Goal: Transaction & Acquisition: Book appointment/travel/reservation

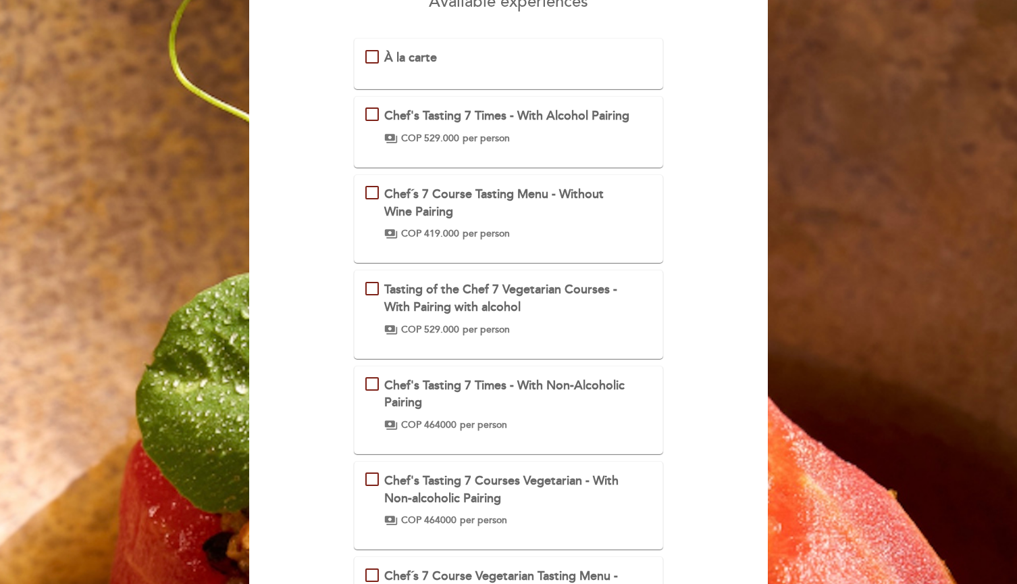
scroll to position [143, 0]
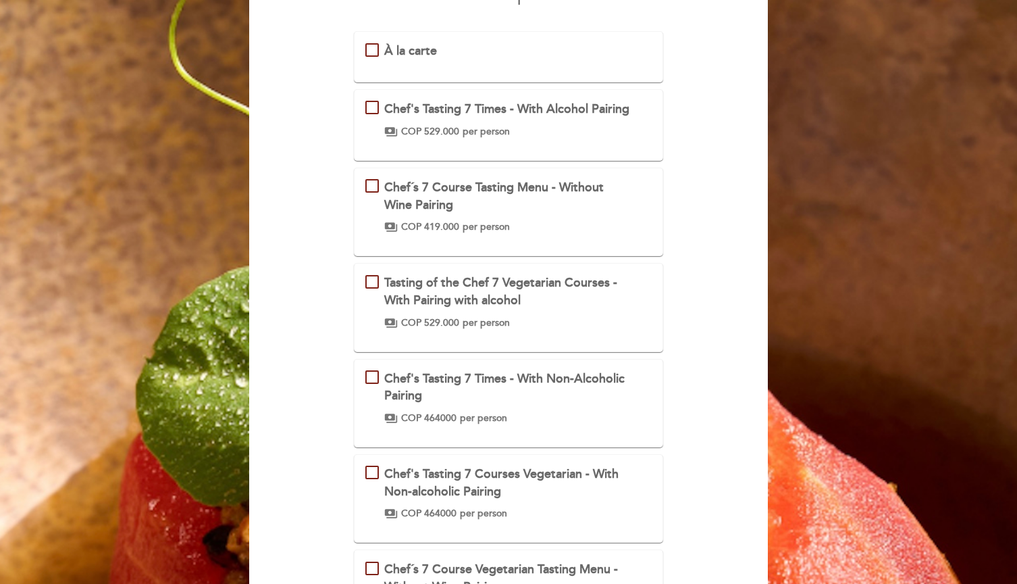
click at [462, 213] on div "Chef´s 7 Course Tasting Menu - Without Wine Pairing" at bounding box center [508, 196] width 248 height 34
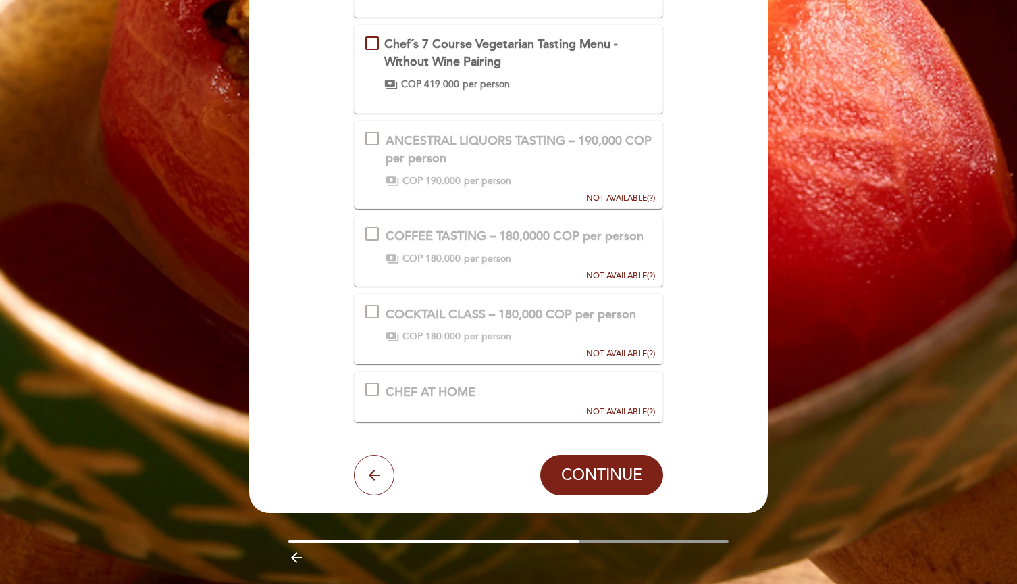
scroll to position [670, 0]
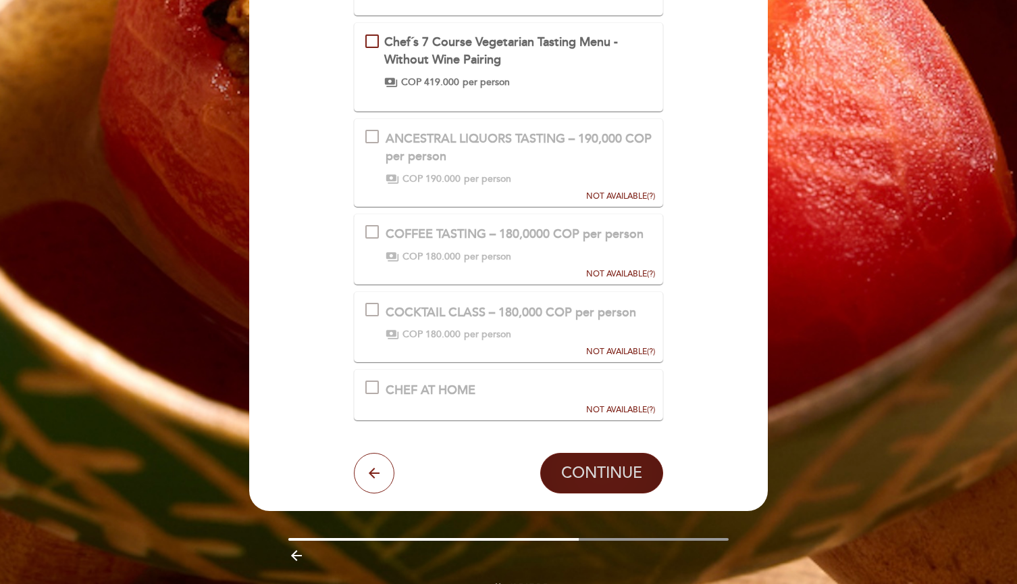
click at [596, 482] on span "CONTINUE" at bounding box center [601, 472] width 81 height 19
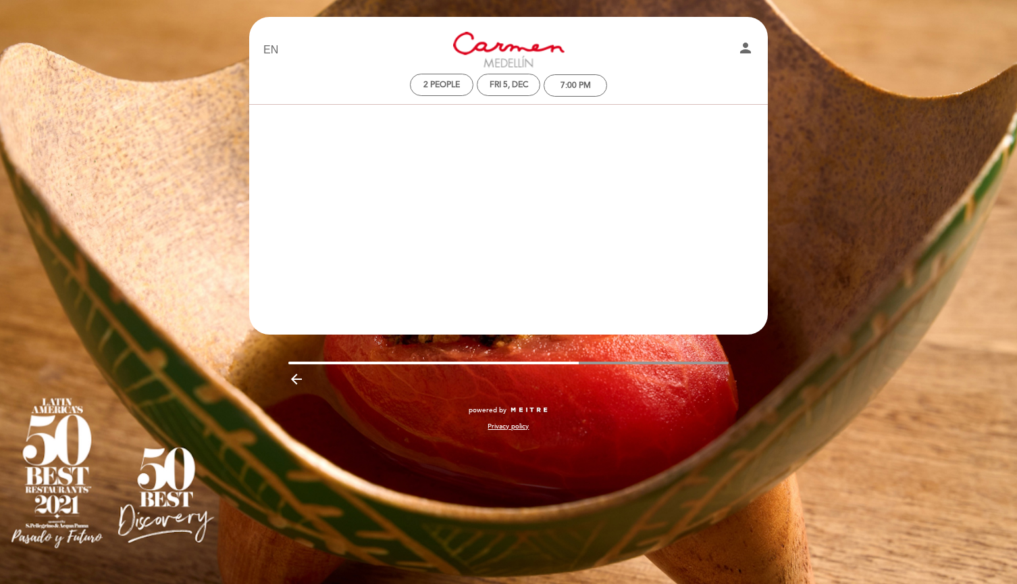
scroll to position [0, 0]
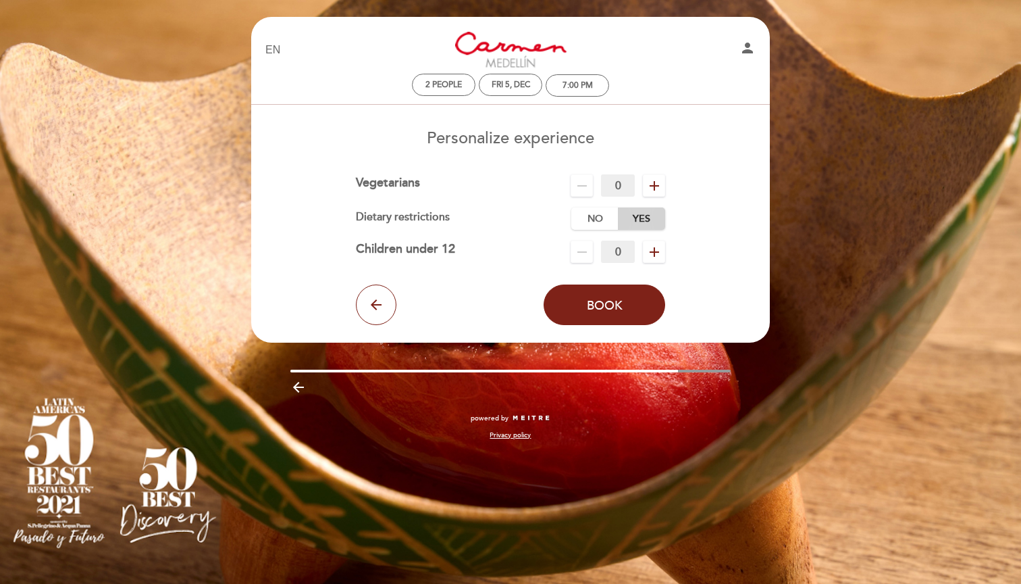
click at [632, 218] on label "Yes" at bounding box center [641, 218] width 47 height 22
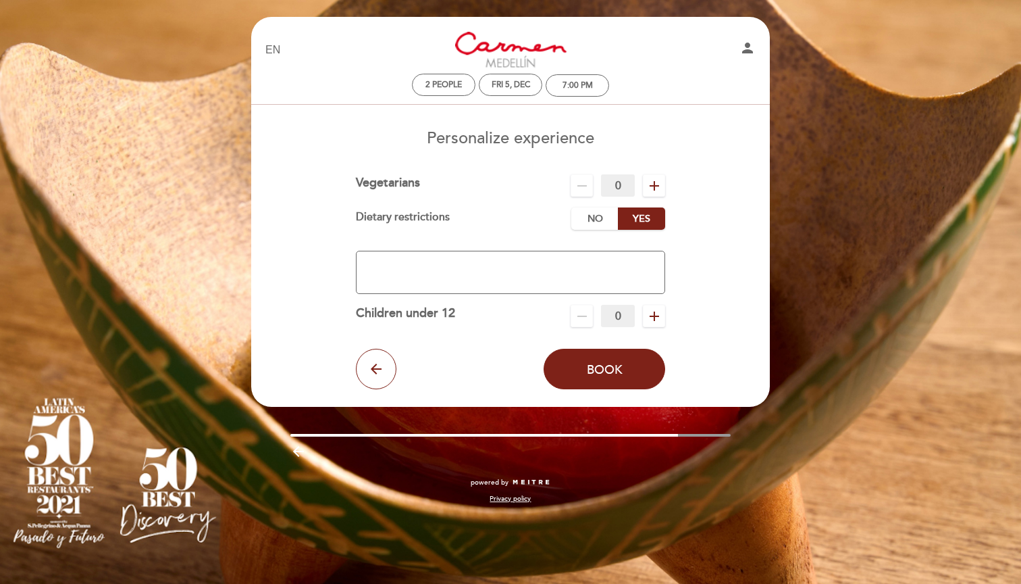
click at [537, 264] on textarea at bounding box center [511, 272] width 310 height 43
type textarea "One Gluten Allergy"
click at [598, 370] on span "Book" at bounding box center [605, 368] width 36 height 15
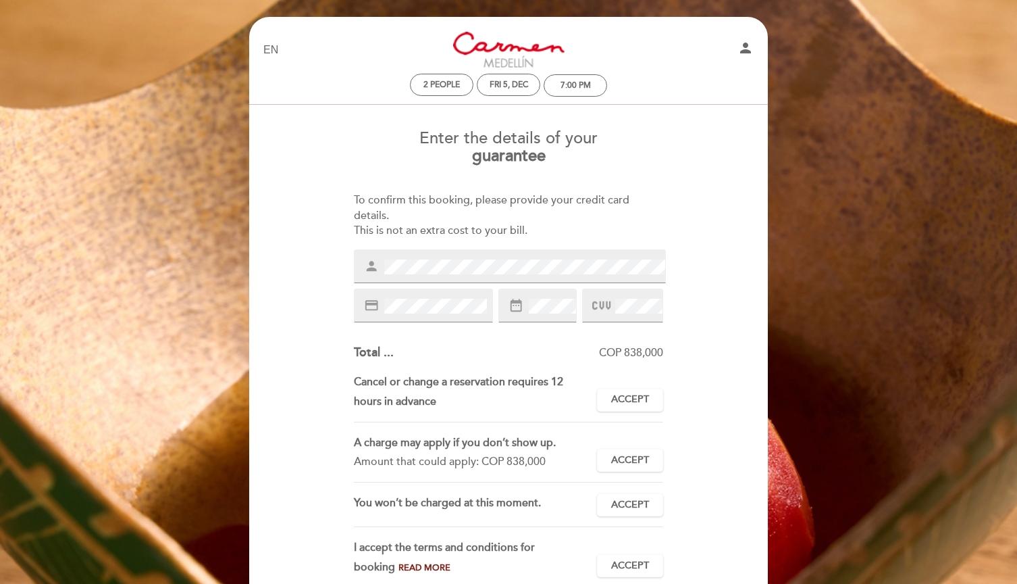
click at [480, 217] on div "To confirm this booking, please provide your credit card details. This is not a…" at bounding box center [509, 216] width 310 height 47
click at [685, 318] on div "Enter the details of your guarantee To confirm this booking, please provide you…" at bounding box center [509, 384] width 500 height 531
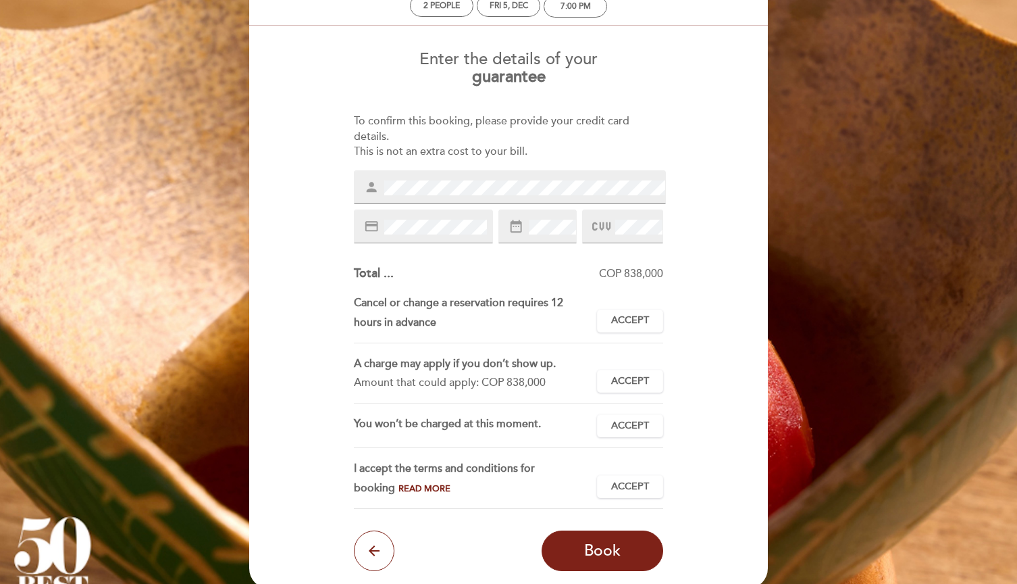
scroll to position [80, 0]
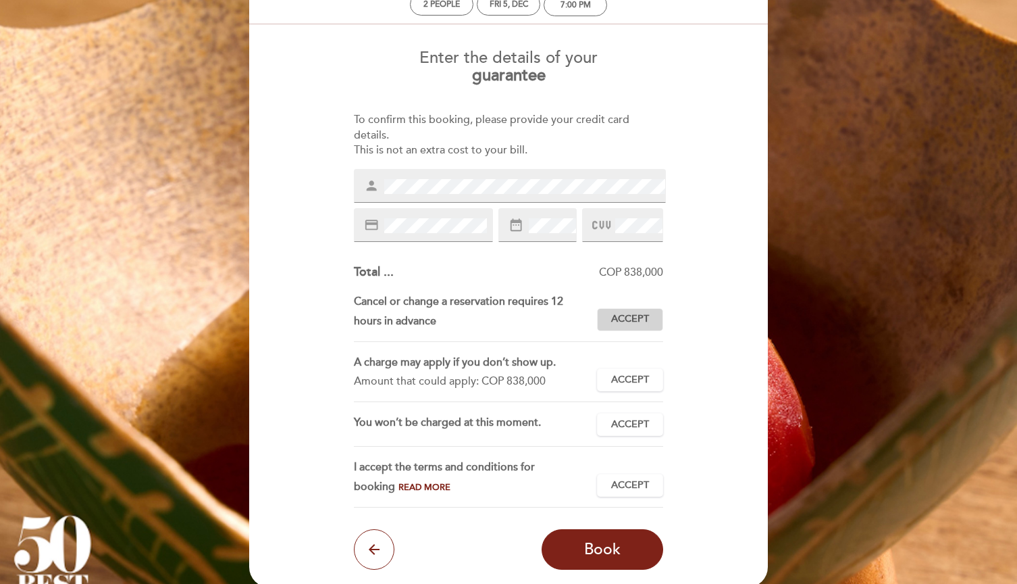
click at [646, 313] on span "Accept" at bounding box center [630, 319] width 38 height 14
click at [641, 368] on button "Accept Accepted" at bounding box center [630, 379] width 66 height 23
click at [636, 429] on button "Accept Accepted" at bounding box center [630, 424] width 66 height 23
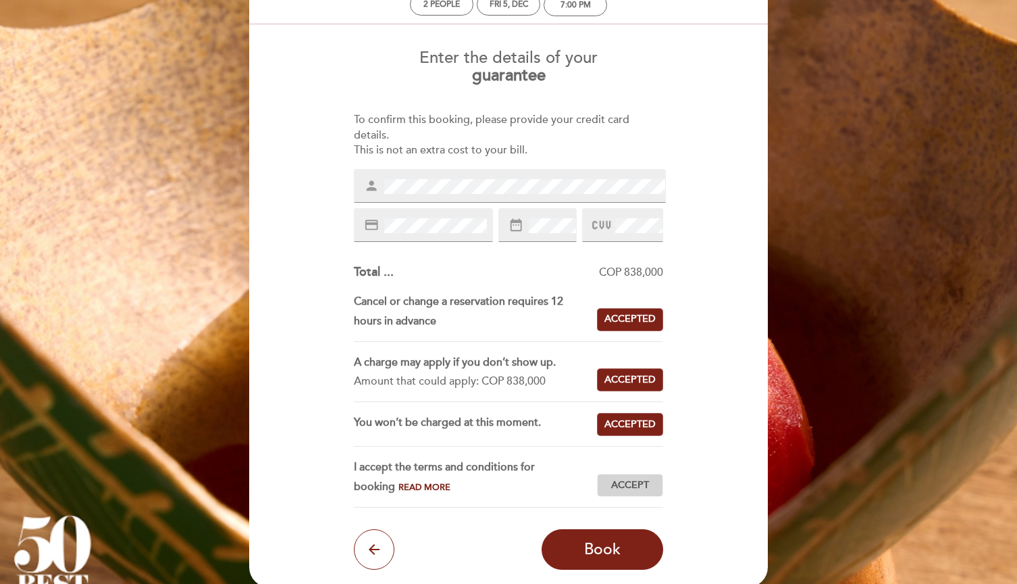
click at [633, 485] on span "Accept" at bounding box center [630, 485] width 38 height 14
click at [615, 544] on span "Book" at bounding box center [602, 549] width 36 height 19
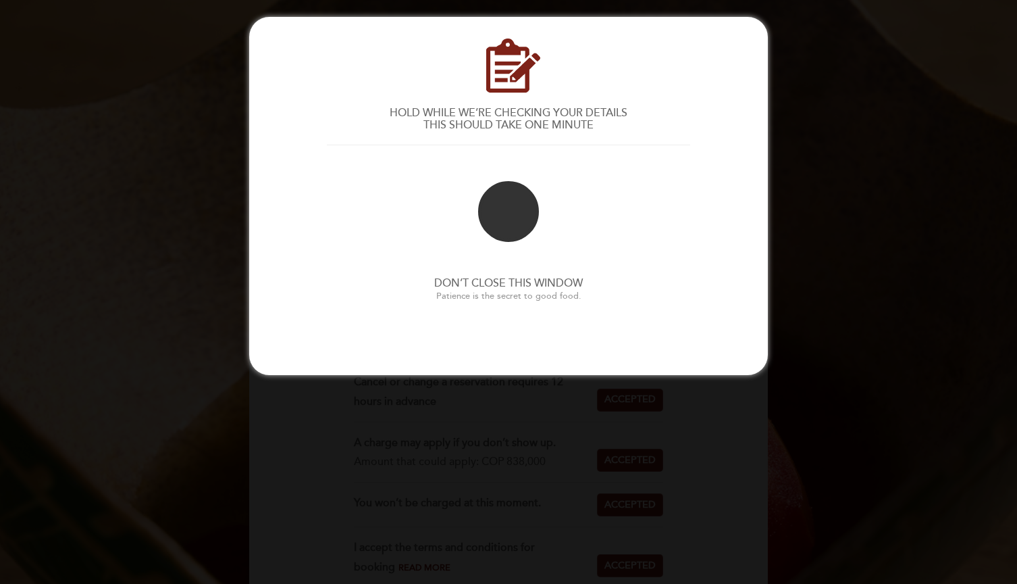
scroll to position [0, 0]
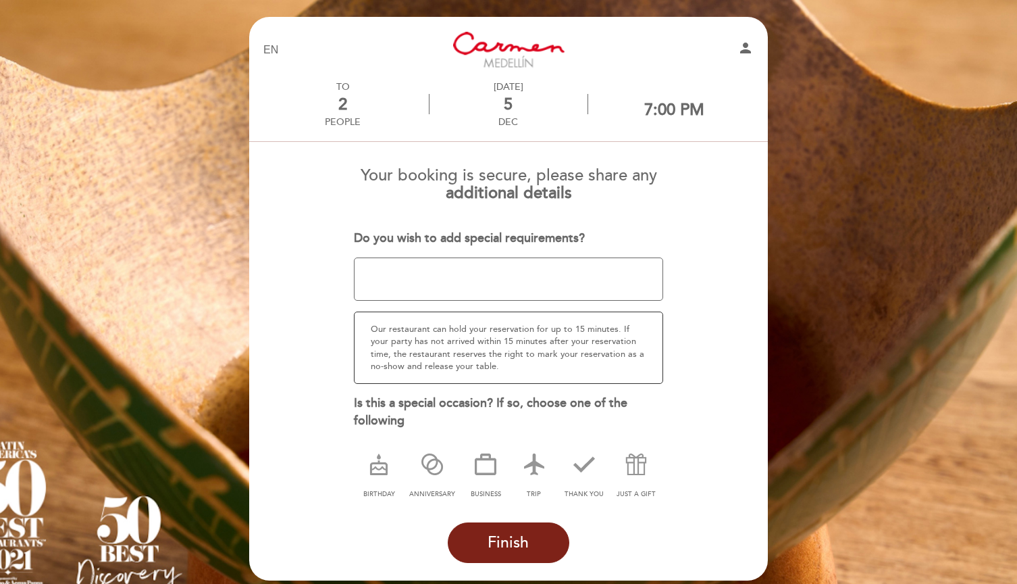
click at [541, 271] on textarea at bounding box center [509, 278] width 310 height 43
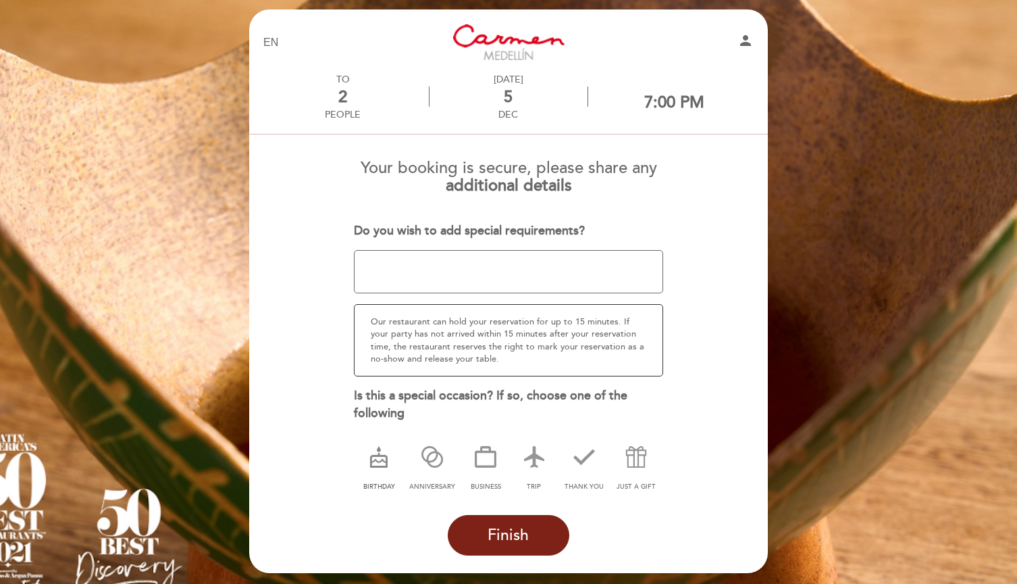
click at [379, 459] on icon at bounding box center [378, 456] width 35 height 35
click at [488, 530] on span "Finish" at bounding box center [508, 535] width 41 height 19
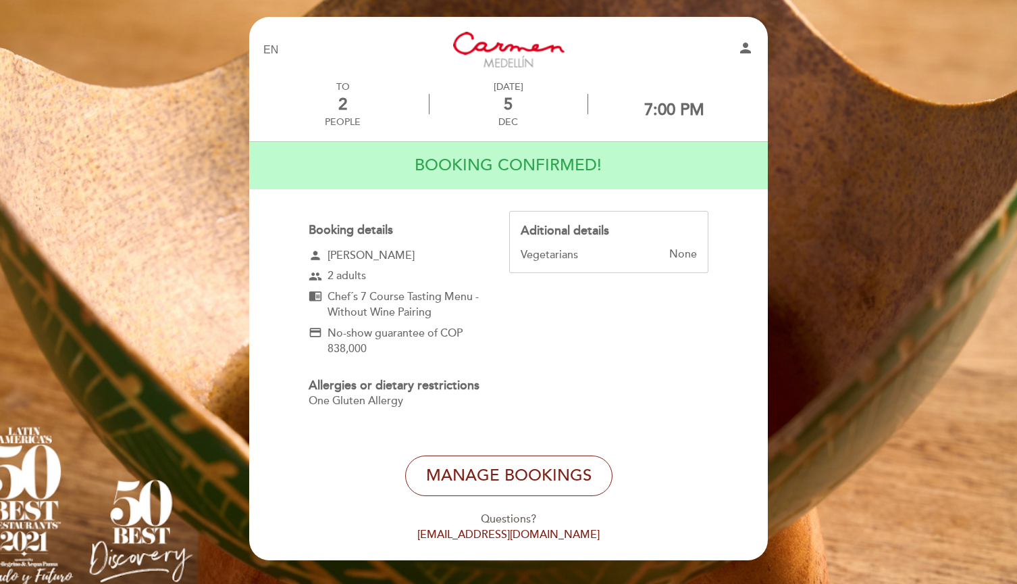
scroll to position [11, 0]
